Goal: Task Accomplishment & Management: Use online tool/utility

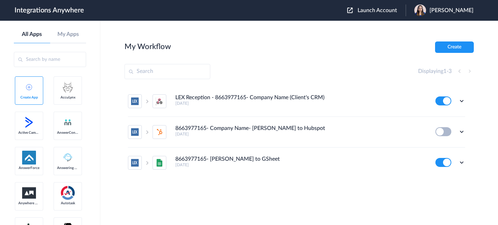
click at [367, 10] on span "Launch Account" at bounding box center [377, 11] width 39 height 6
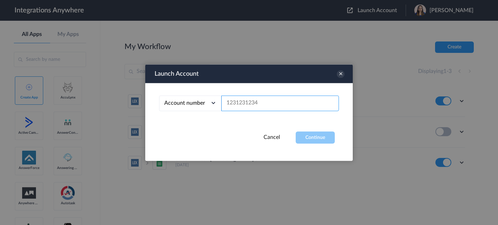
click at [287, 106] on input "text" at bounding box center [281, 104] width 118 height 16
paste input "1260011270"
type input "1260011270"
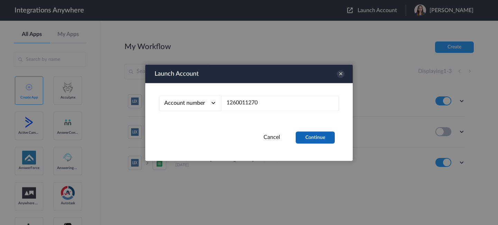
click at [324, 134] on button "Continue" at bounding box center [315, 138] width 39 height 12
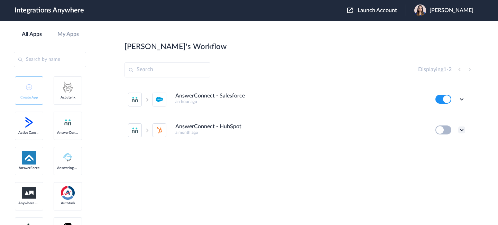
click at [461, 129] on icon at bounding box center [462, 130] width 7 height 7
click at [443, 144] on li "Edit" at bounding box center [443, 146] width 45 height 13
click at [457, 13] on span "[PERSON_NAME]" at bounding box center [452, 10] width 44 height 7
click at [443, 29] on li "My Account" at bounding box center [443, 28] width 75 height 13
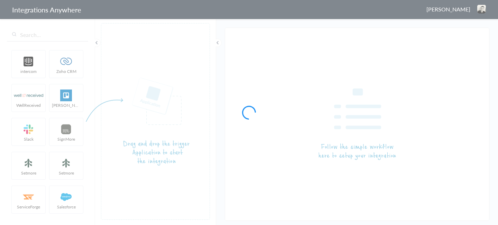
type input "AnswerConnect - HubSpot"
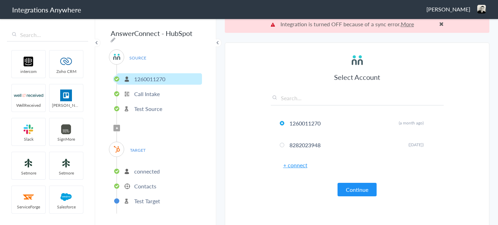
scroll to position [8, 0]
click at [359, 187] on button "Continue" at bounding box center [357, 188] width 39 height 13
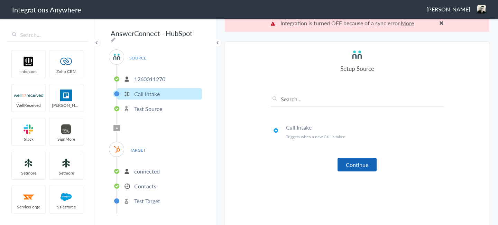
click at [362, 166] on button "Continue" at bounding box center [357, 164] width 39 height 13
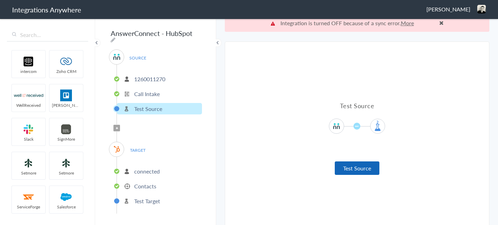
click at [356, 172] on button "Test Source" at bounding box center [357, 168] width 45 height 13
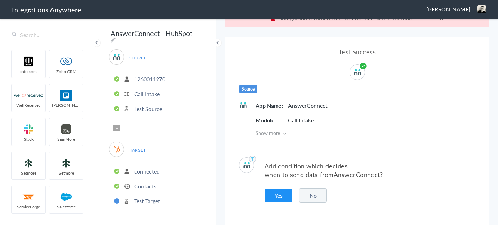
scroll to position [18, 0]
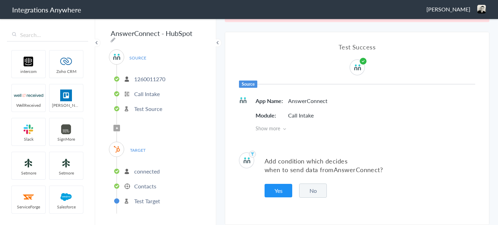
click at [324, 191] on button "No" at bounding box center [313, 191] width 28 height 14
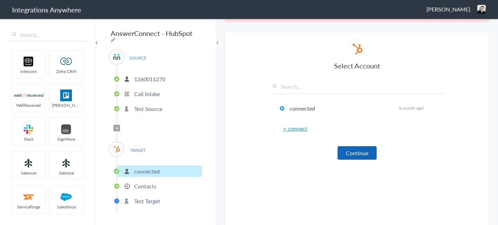
click at [356, 157] on button "Continue" at bounding box center [357, 152] width 39 height 13
click at [371, 155] on button "Continue" at bounding box center [357, 152] width 39 height 13
